Goal: Task Accomplishment & Management: Manage account settings

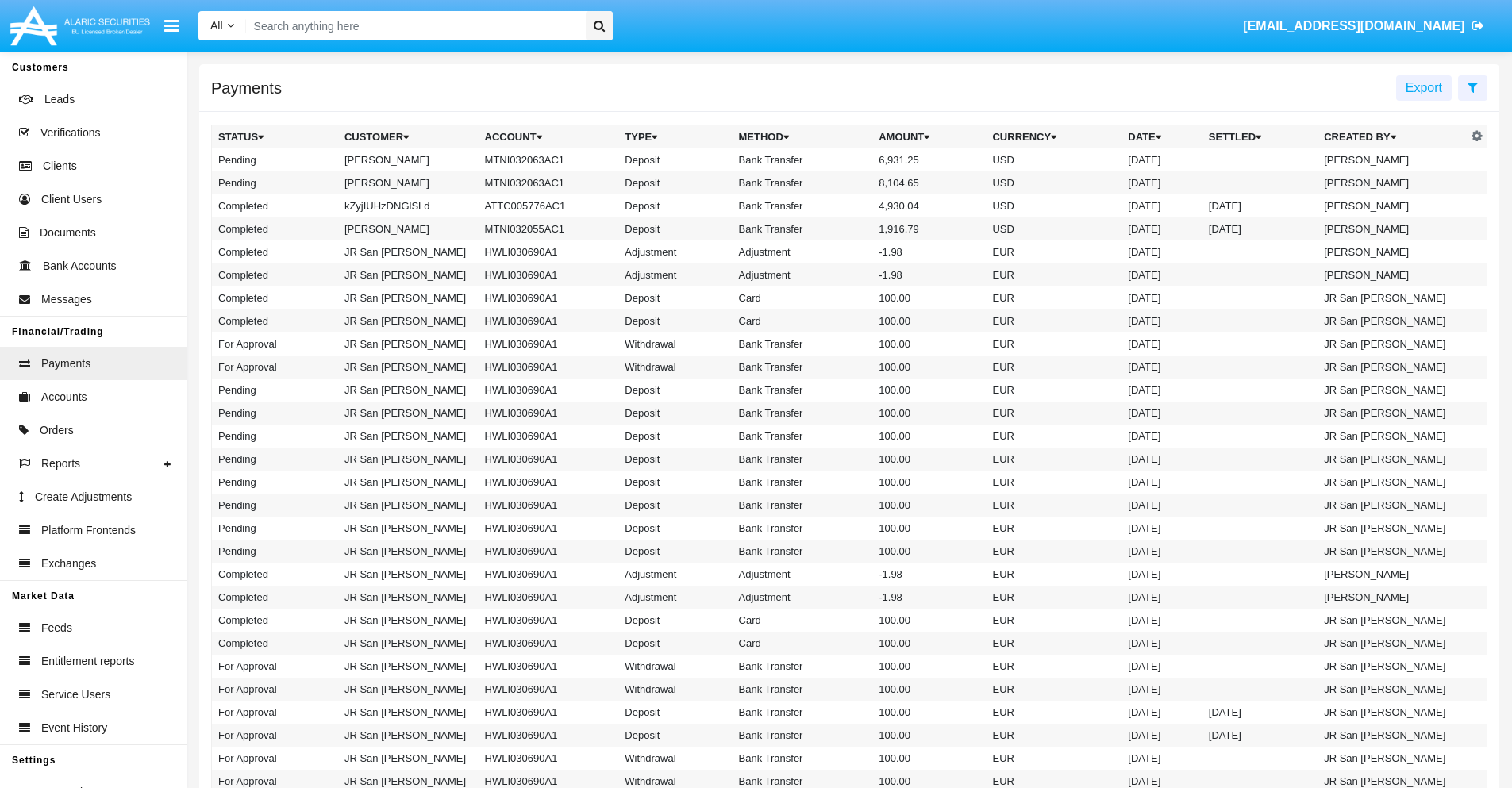
click at [1472, 87] on icon at bounding box center [1472, 88] width 10 height 13
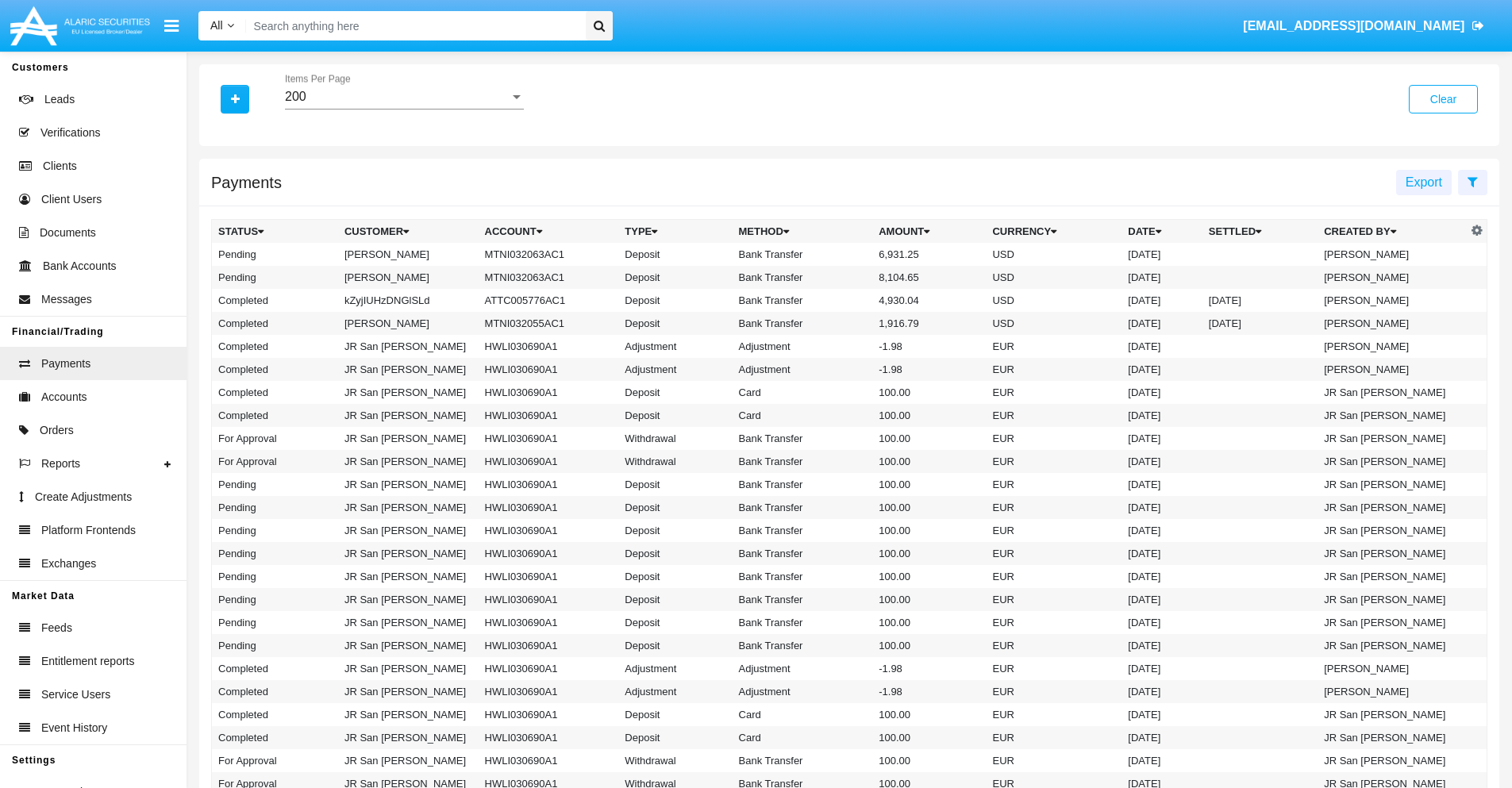
click at [404, 97] on div "200" at bounding box center [397, 96] width 224 height 14
click at [404, 109] on span "10" at bounding box center [404, 108] width 239 height 38
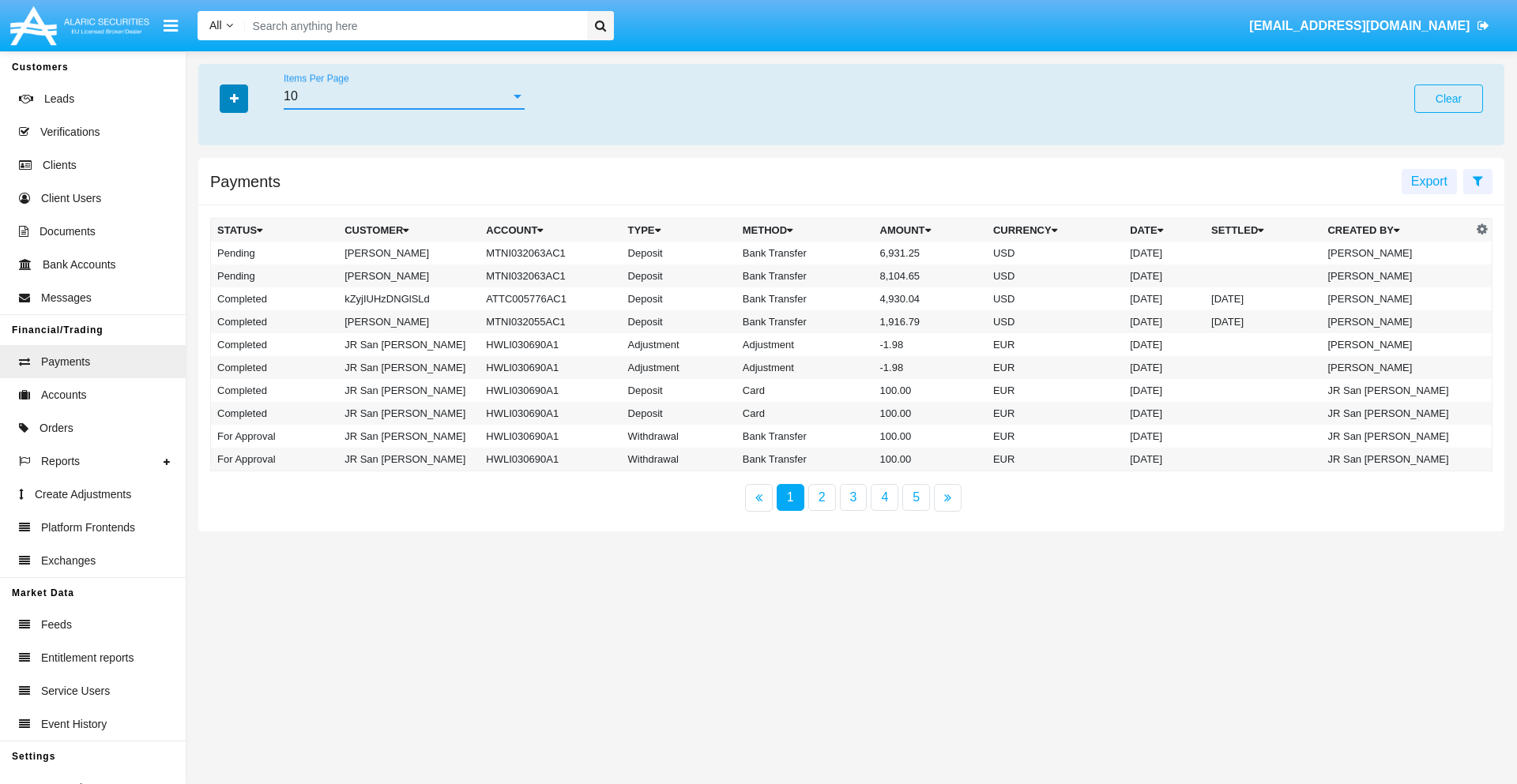
click at [234, 98] on icon "button" at bounding box center [233, 99] width 8 height 11
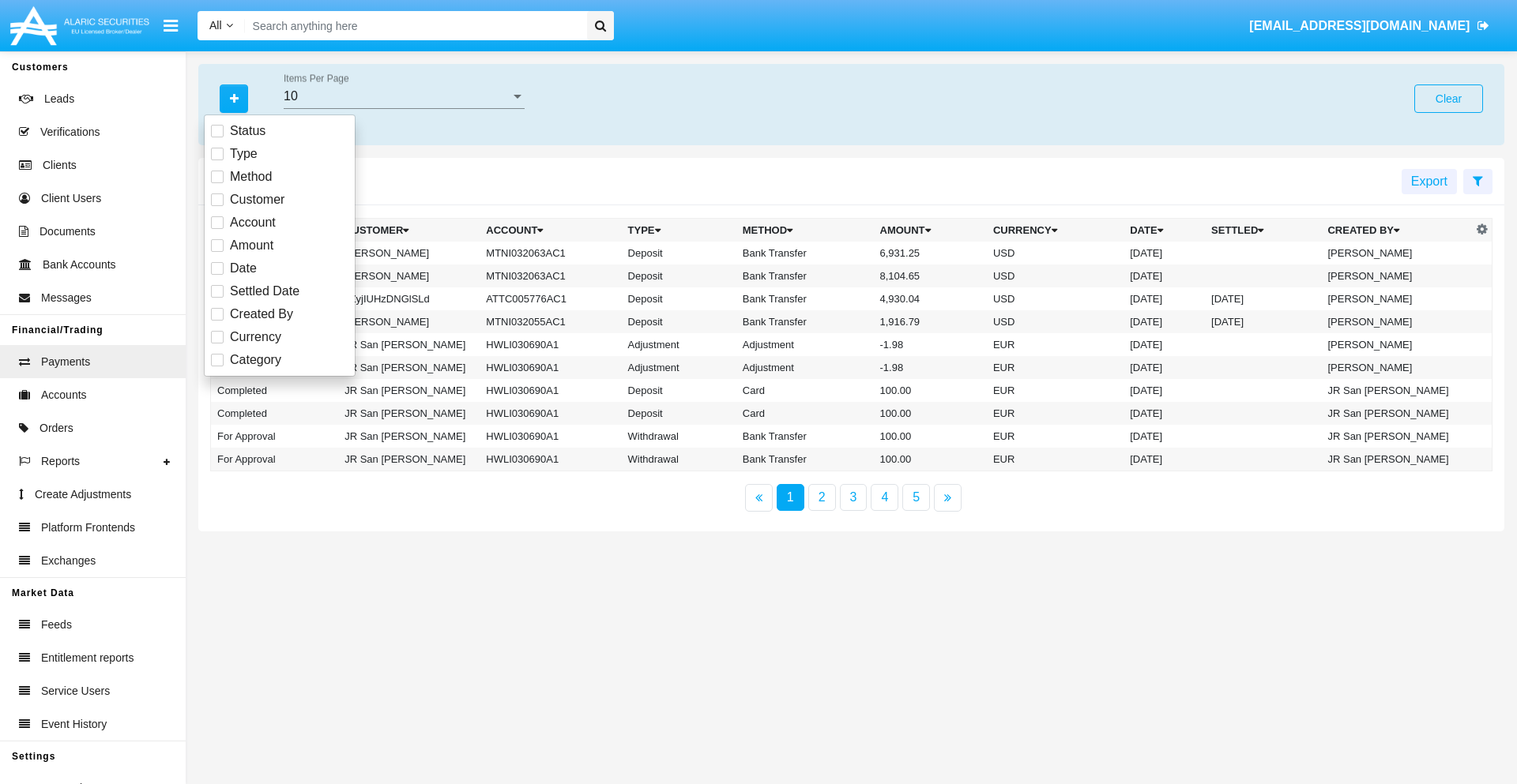
click at [247, 131] on span "Status" at bounding box center [247, 131] width 36 height 19
click at [218, 138] on input "Status" at bounding box center [217, 138] width 1 height 1
checkbox input "true"
click at [234, 98] on icon "button" at bounding box center [233, 99] width 8 height 11
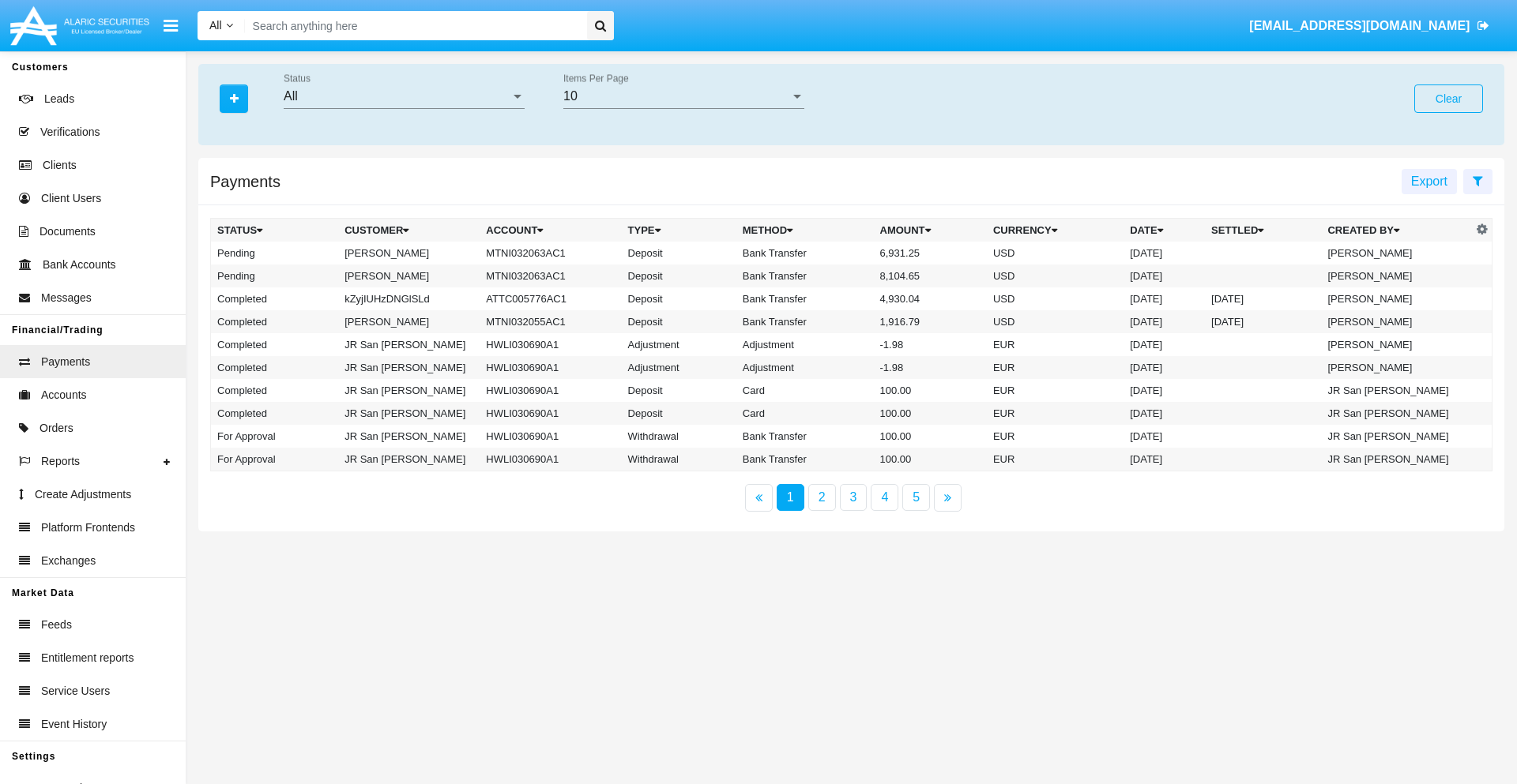
click at [404, 96] on div "All" at bounding box center [397, 95] width 227 height 14
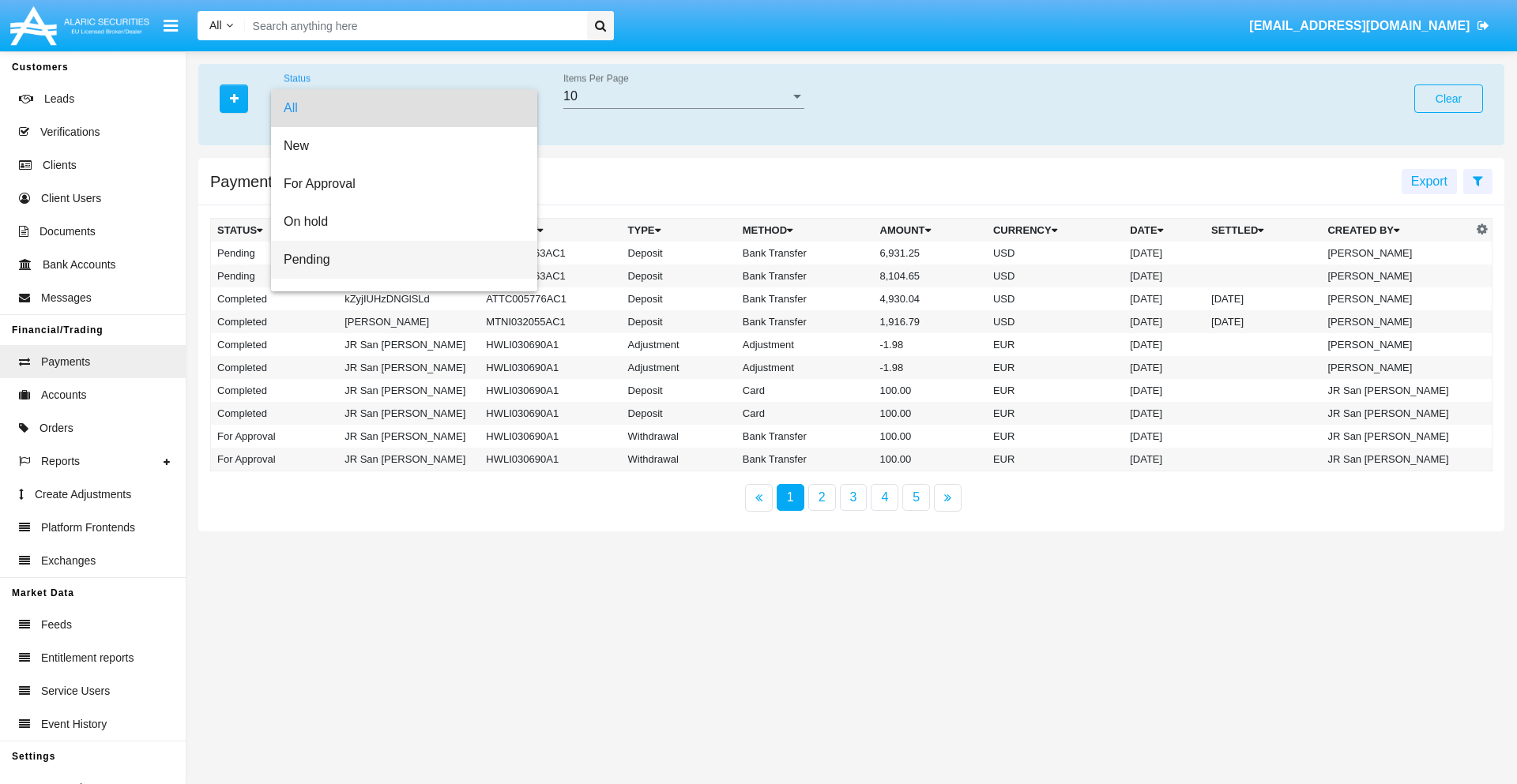
click at [398, 260] on span "Pending" at bounding box center [404, 259] width 241 height 38
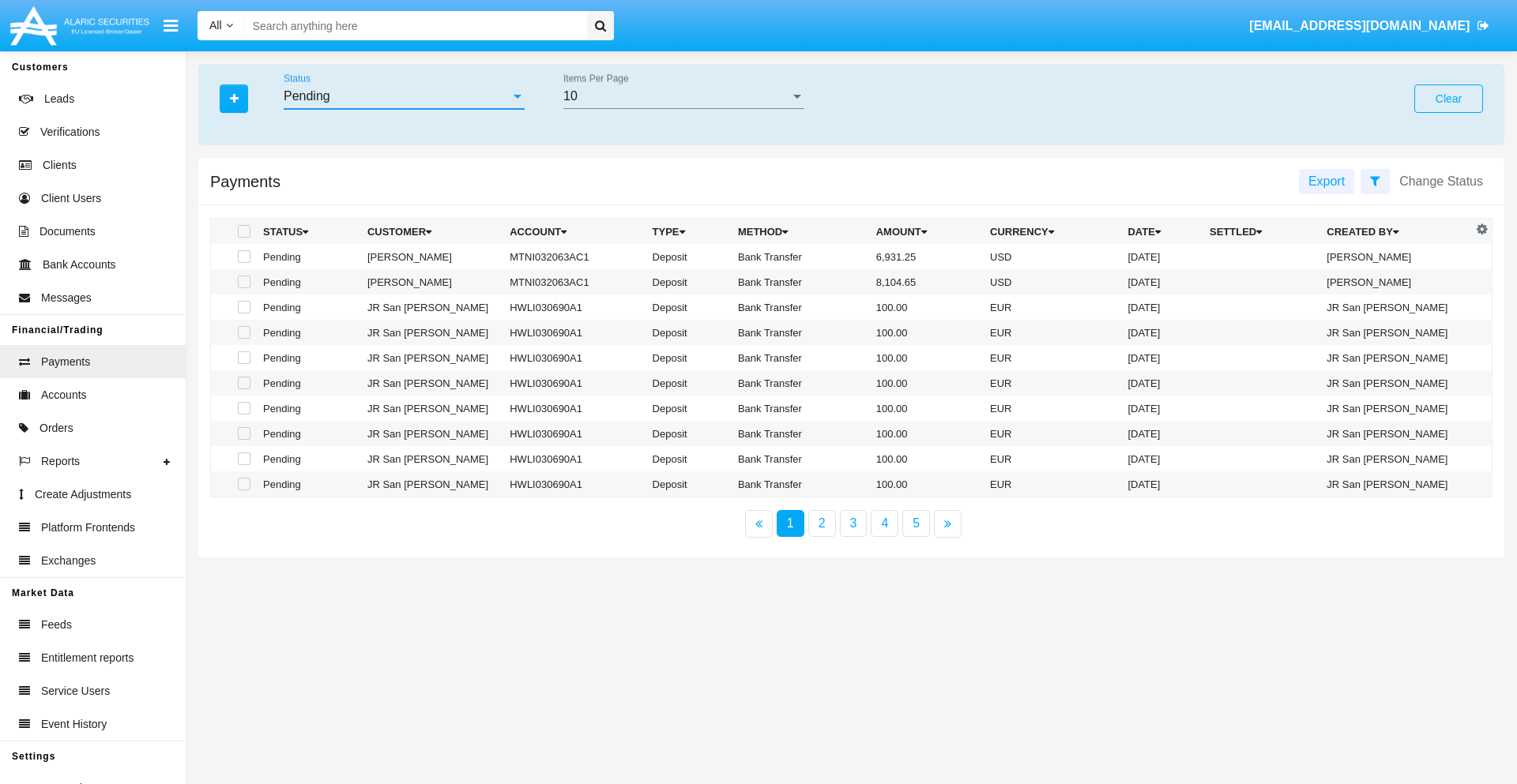
click at [242, 257] on span at bounding box center [244, 257] width 13 height 13
click at [243, 263] on input "checkbox" at bounding box center [243, 263] width 1 height 1
checkbox input "true"
click at [242, 282] on span at bounding box center [244, 282] width 13 height 13
click at [243, 288] on input "checkbox" at bounding box center [243, 288] width 1 height 1
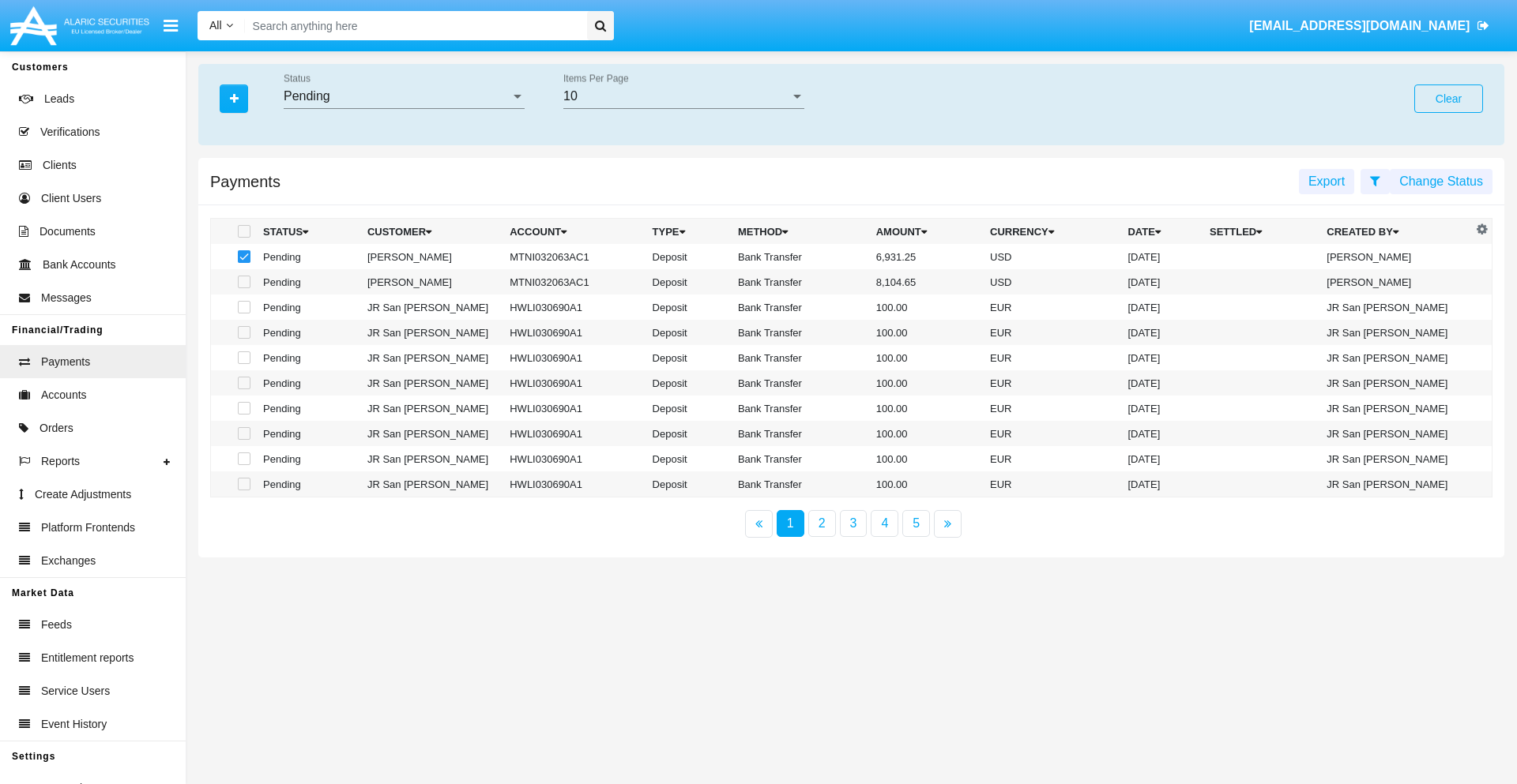
checkbox input "true"
click at [1441, 181] on button "Change Status" at bounding box center [1441, 182] width 103 height 26
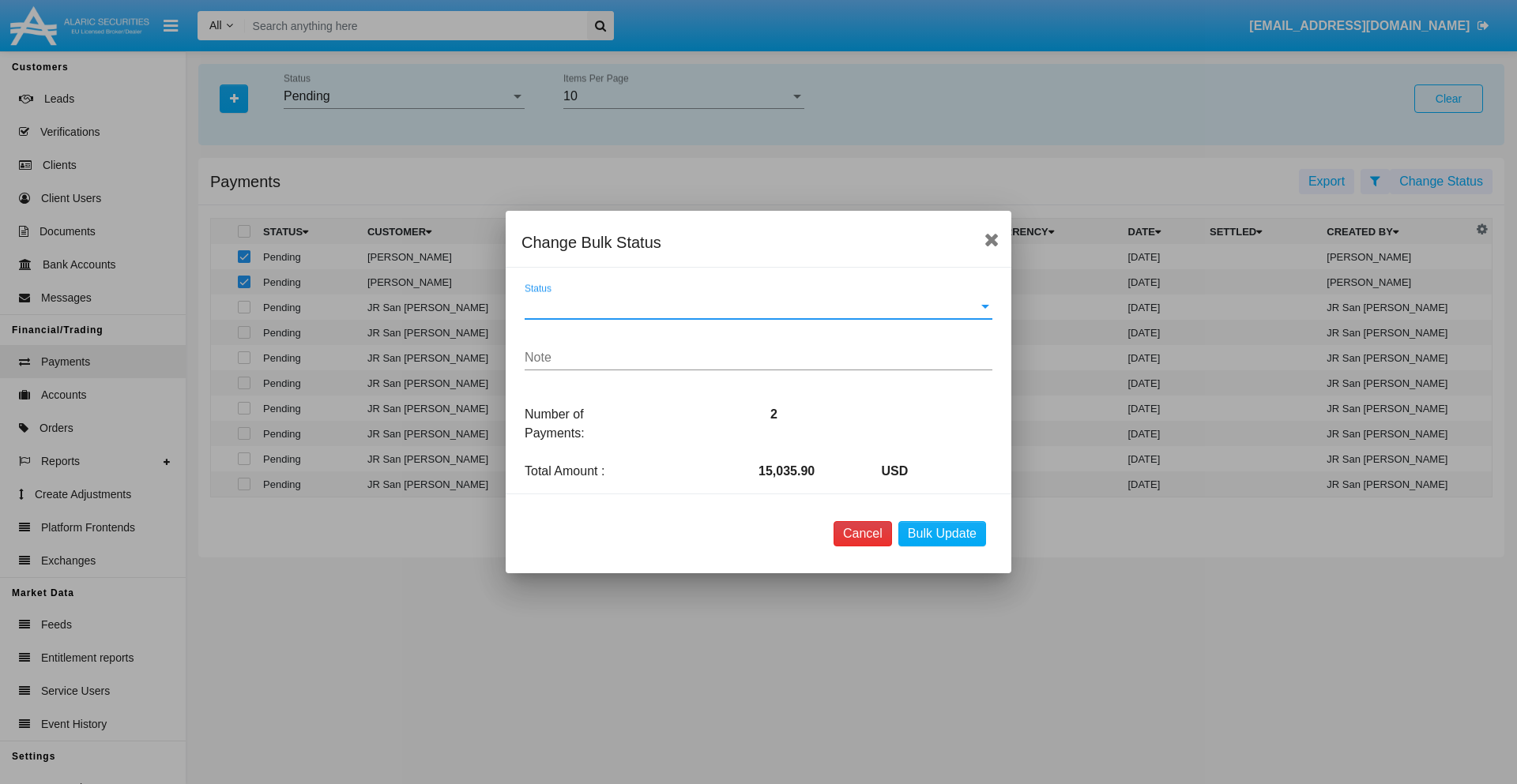
click at [862, 534] on button "Cancel" at bounding box center [863, 534] width 59 height 26
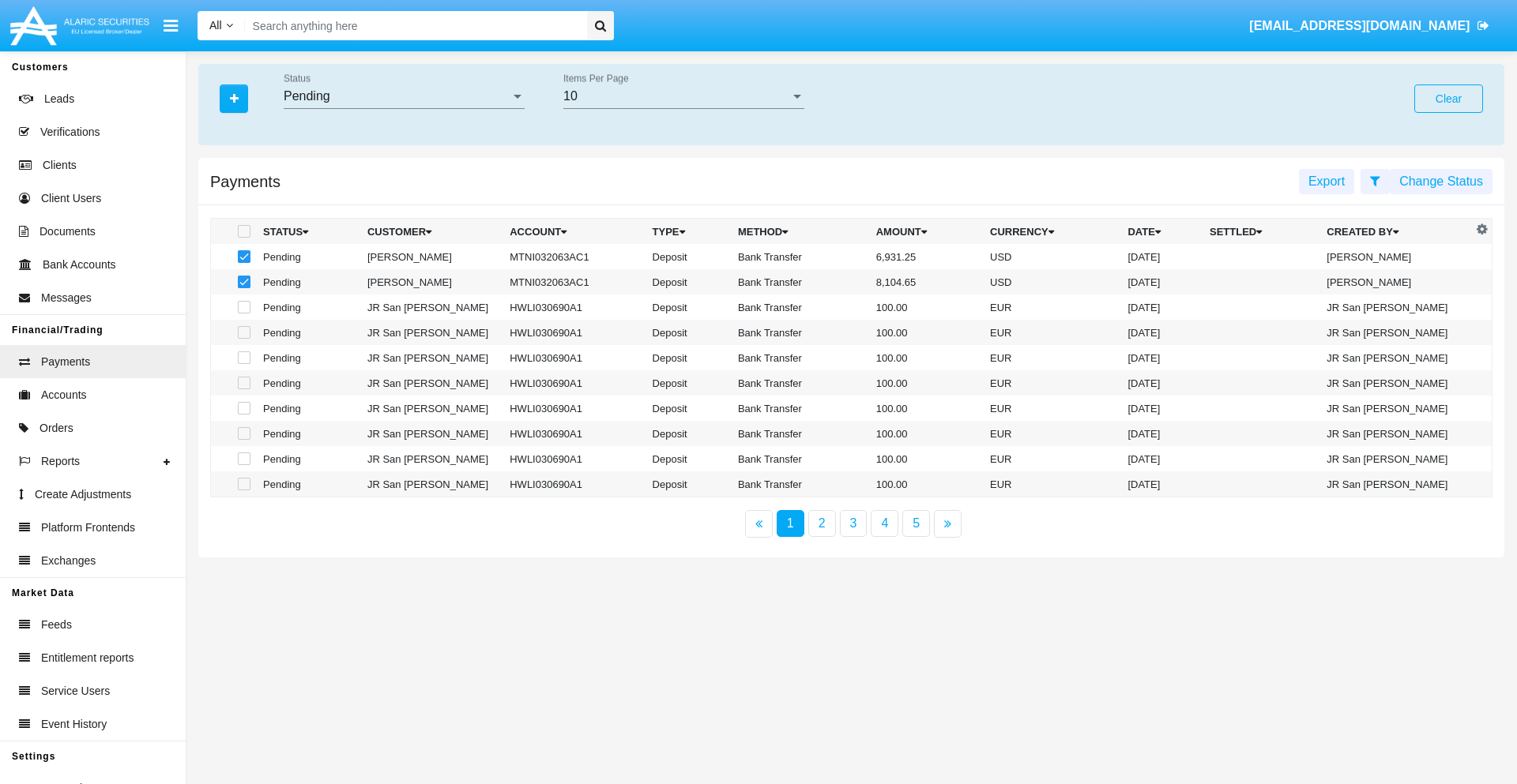
click at [1441, 181] on button "Change Status" at bounding box center [1441, 182] width 103 height 26
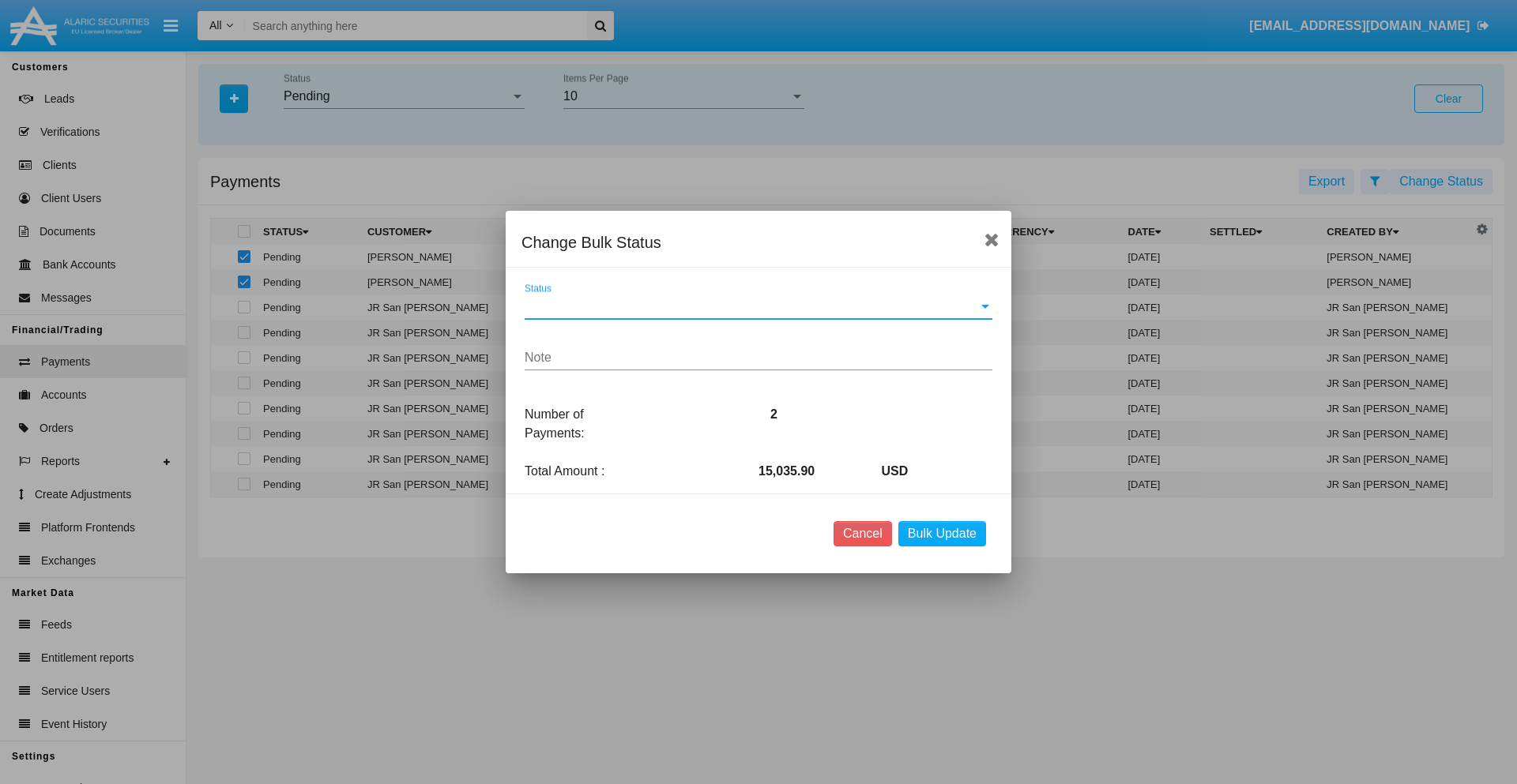
click at [758, 307] on span "Status" at bounding box center [751, 306] width 454 height 14
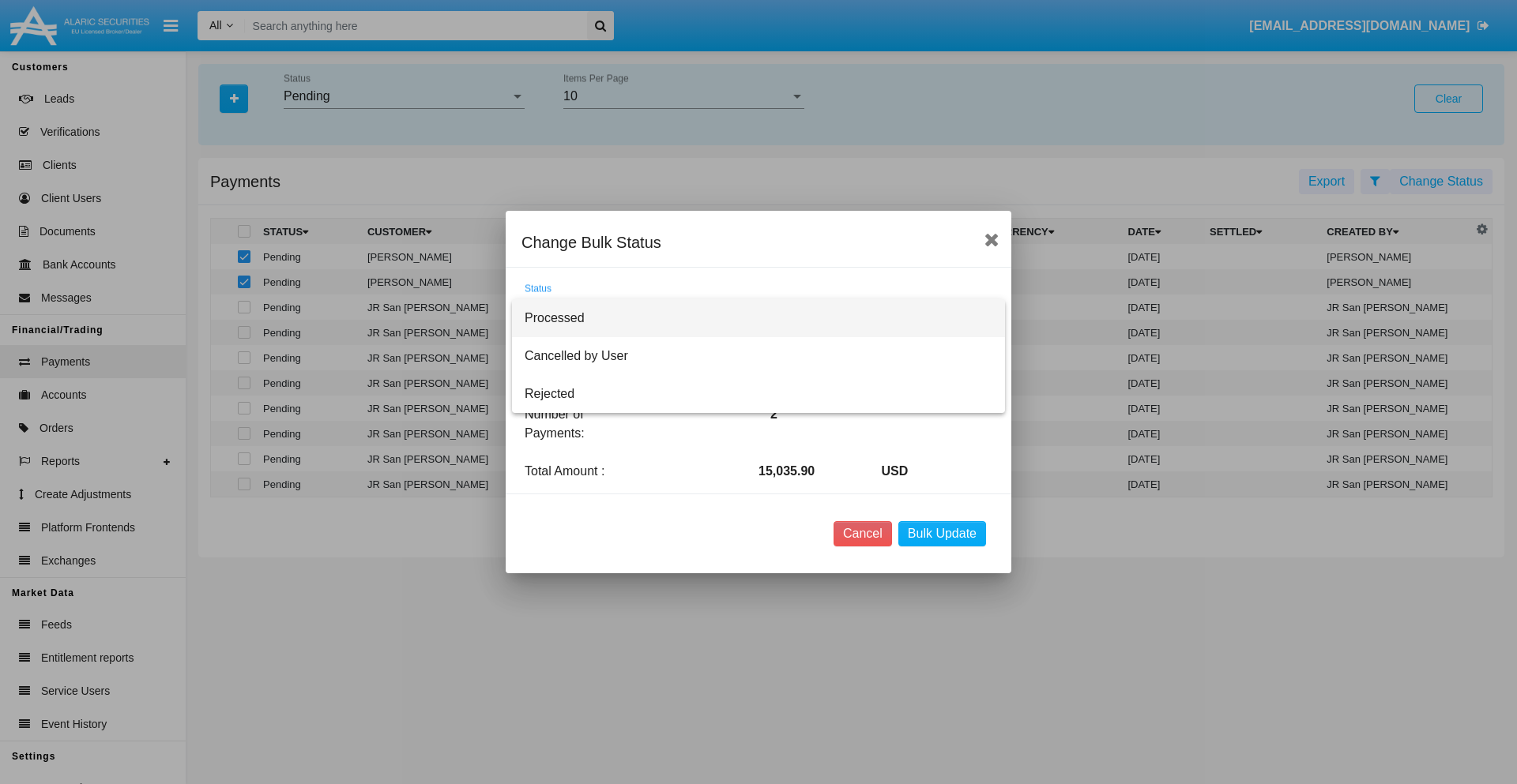
click at [758, 319] on span "Processed" at bounding box center [758, 318] width 467 height 38
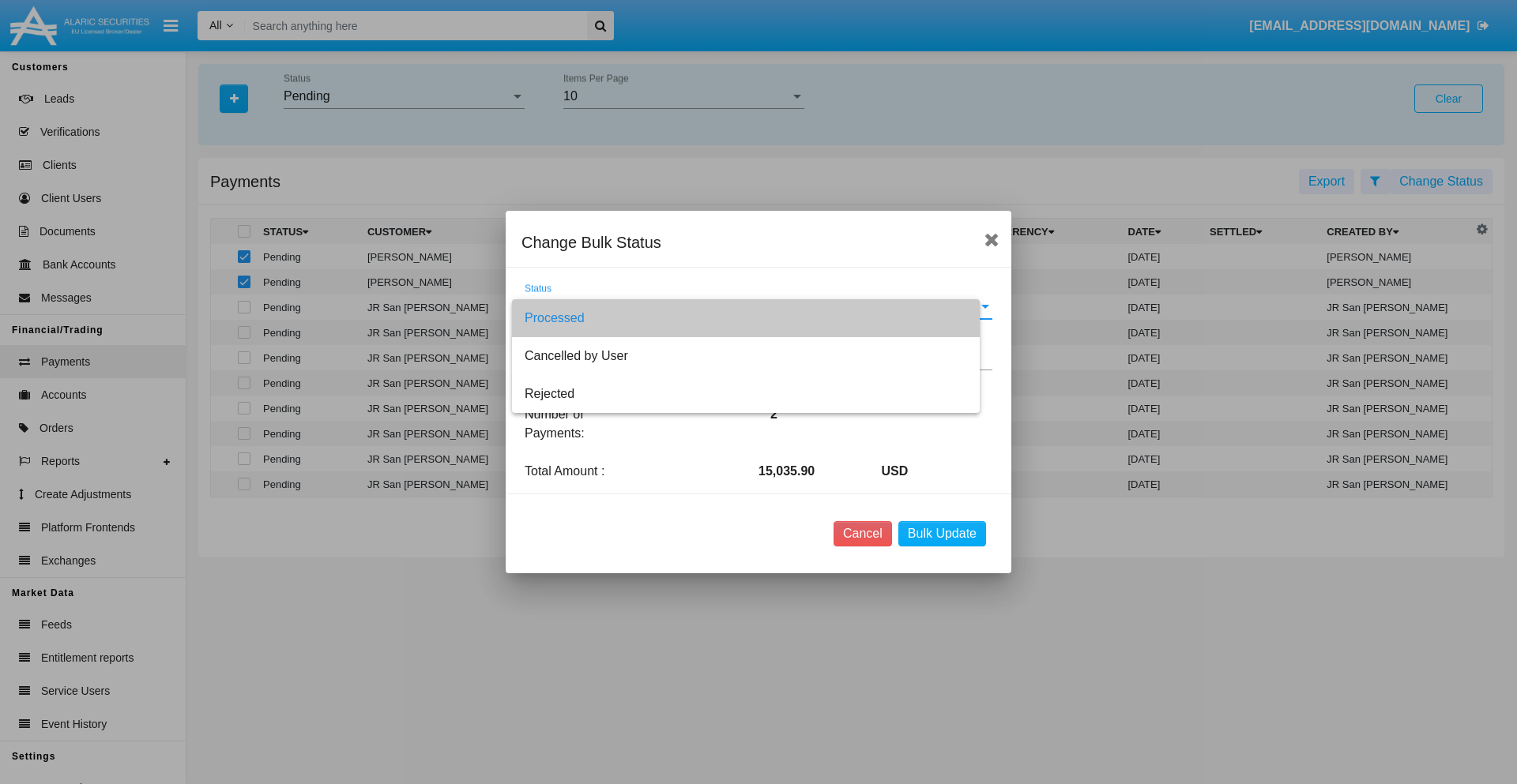
type textarea "Some test note"
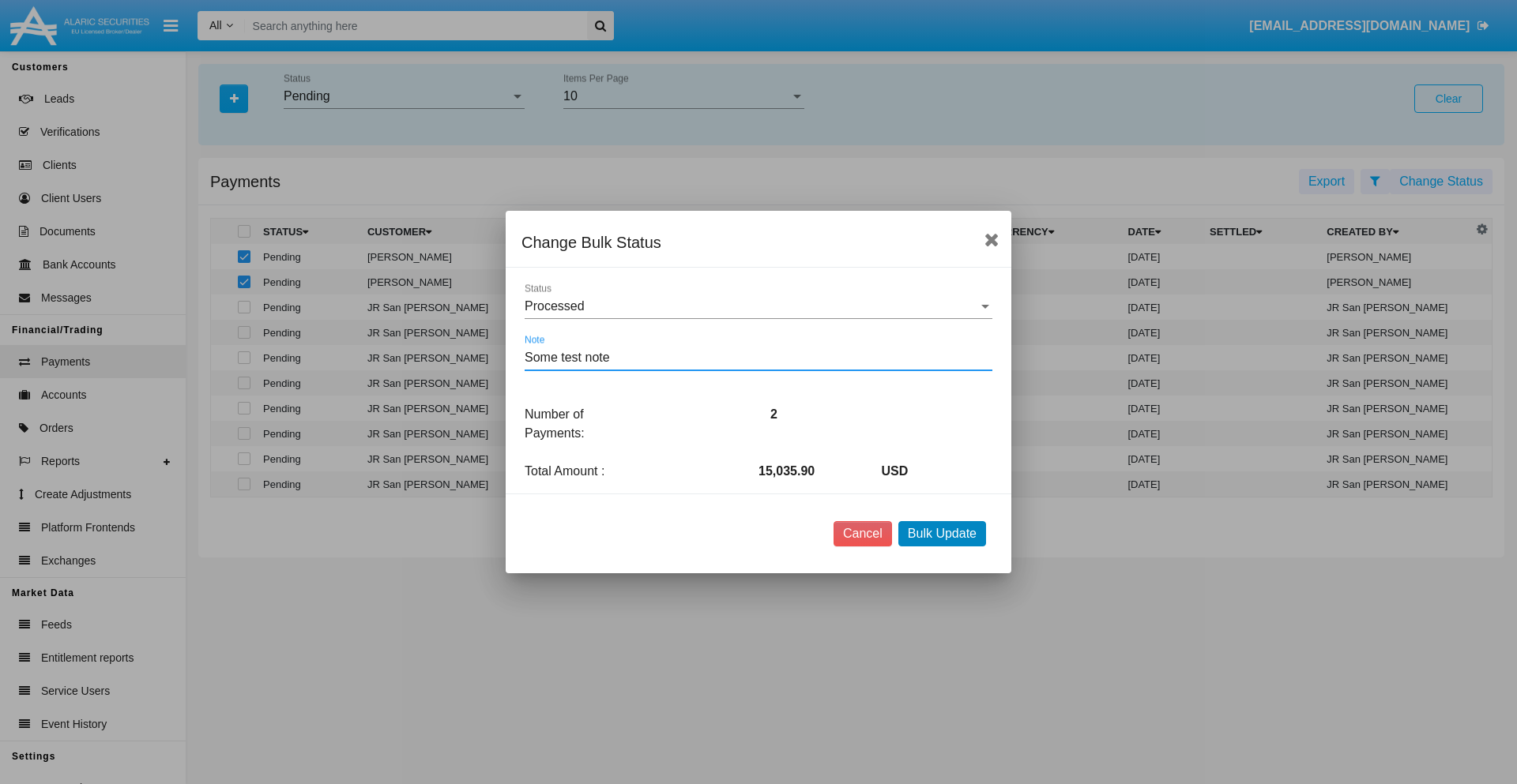
click at [942, 534] on button "Bulk Update" at bounding box center [942, 534] width 88 height 26
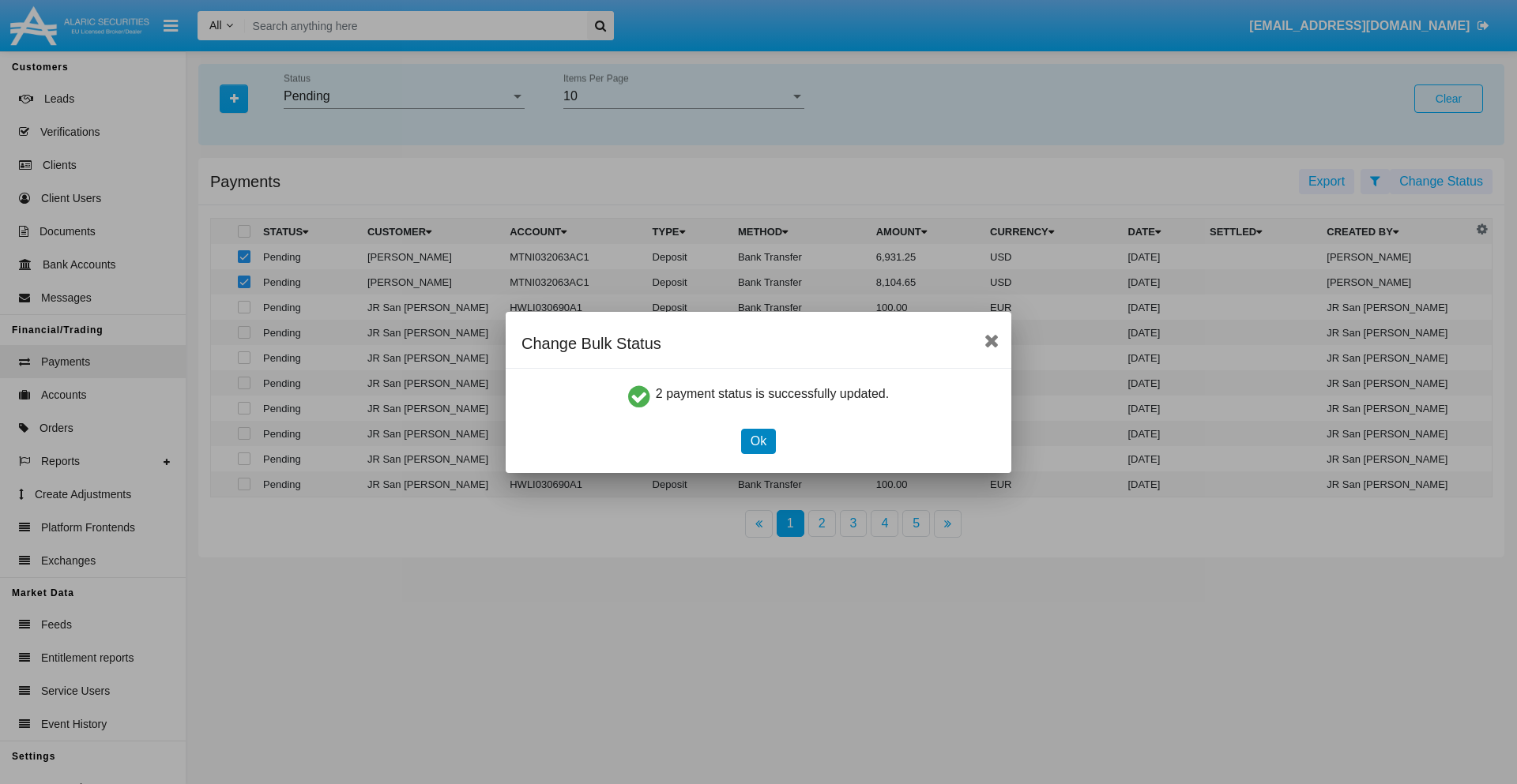
click at [758, 441] on button "Ok" at bounding box center [758, 442] width 35 height 26
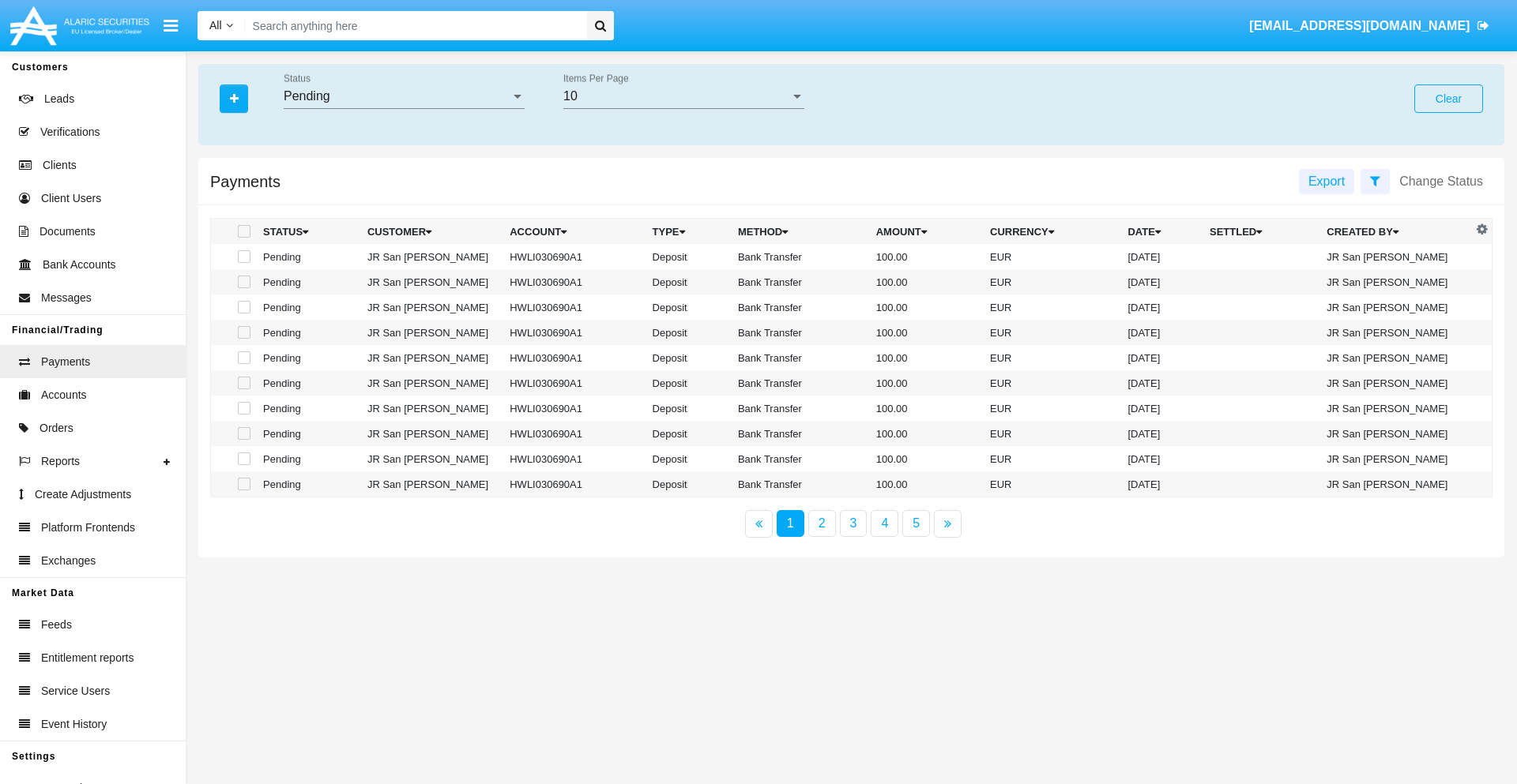
click at [404, 96] on div "Pending" at bounding box center [397, 95] width 227 height 14
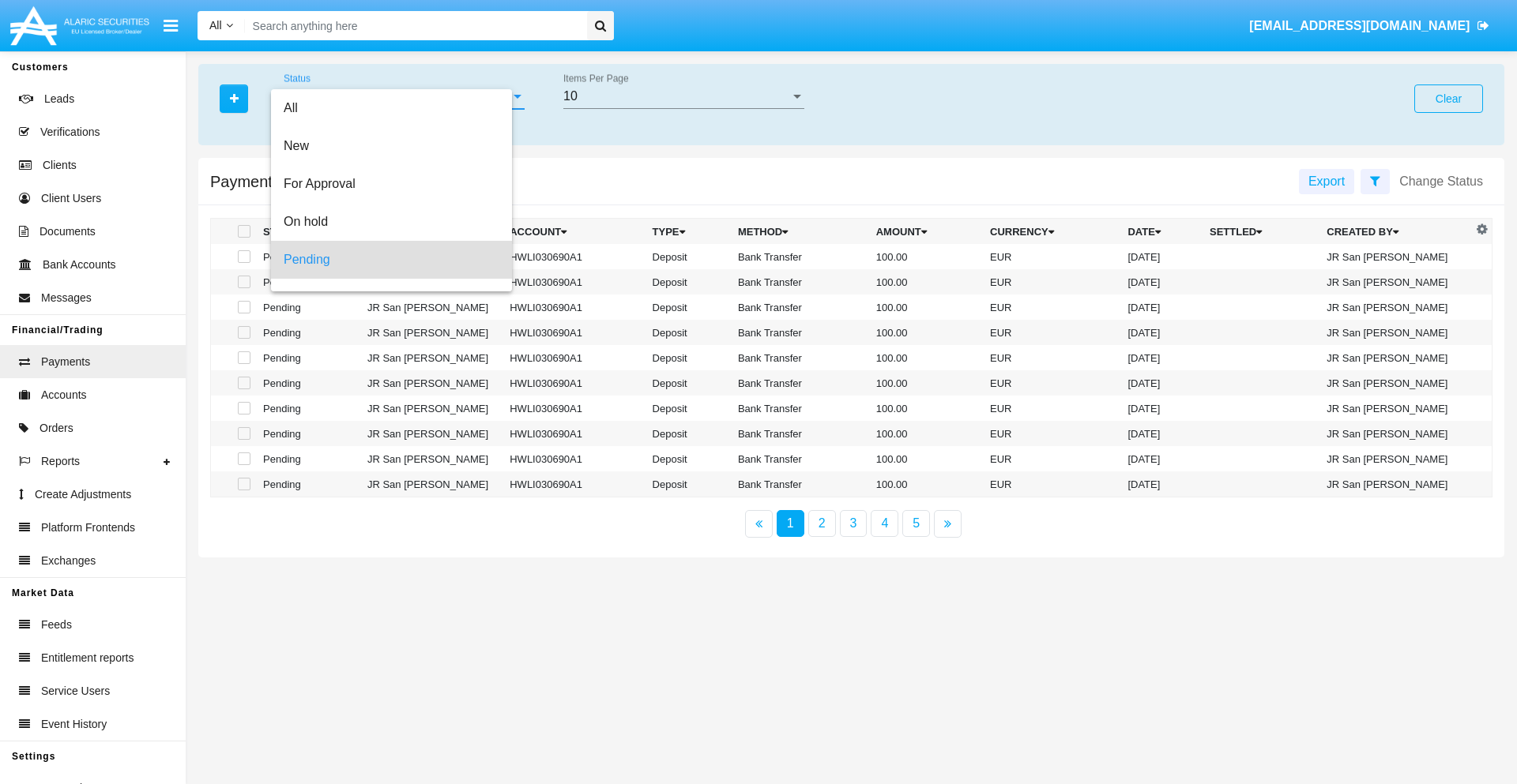
scroll to position [70, 0]
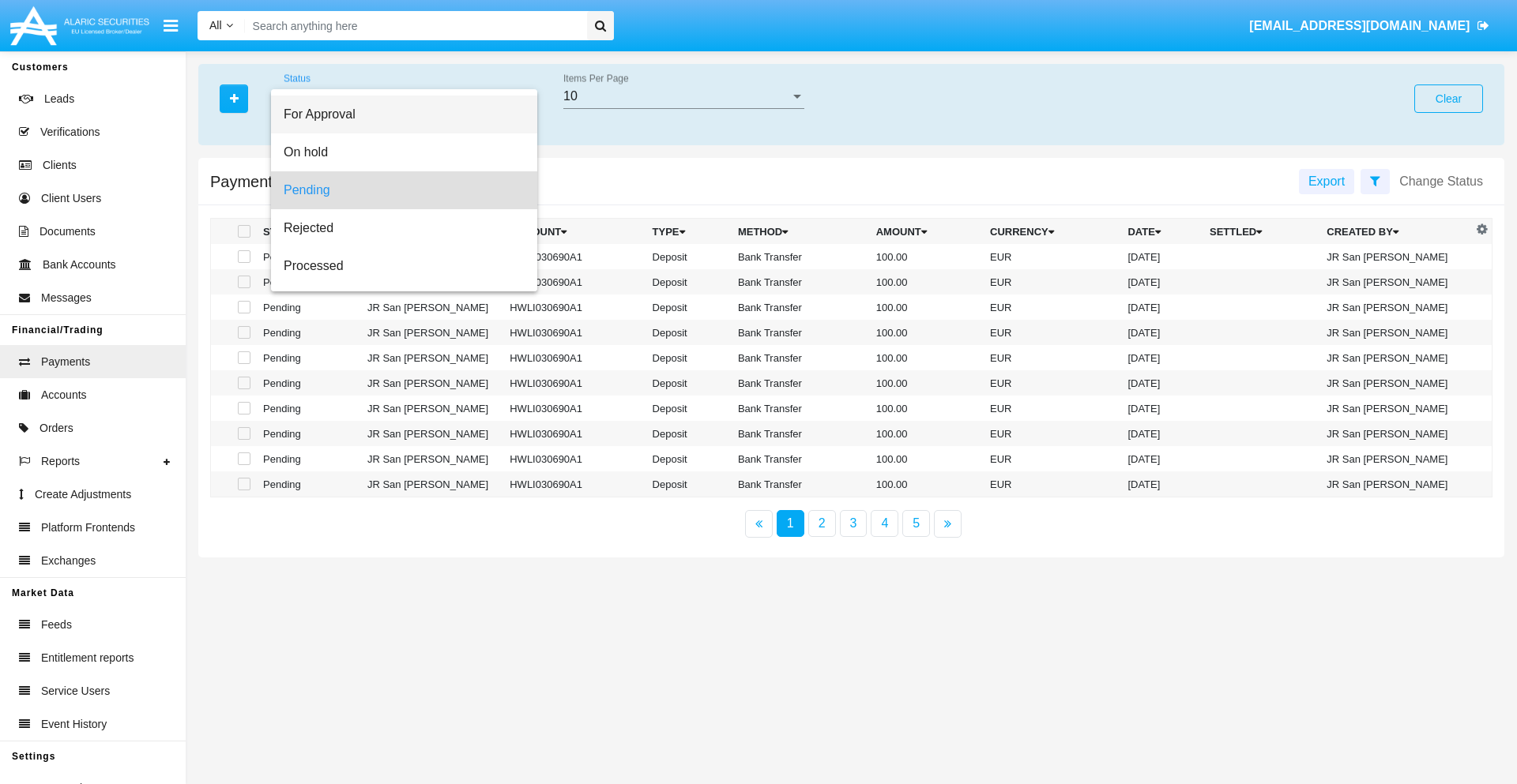
click at [398, 115] on span "For Approval" at bounding box center [404, 114] width 241 height 38
